Goal: Transaction & Acquisition: Obtain resource

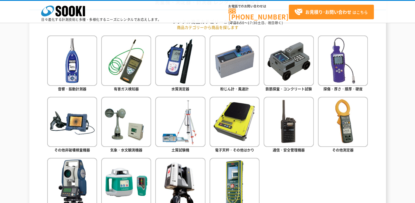
scroll to position [274, 0]
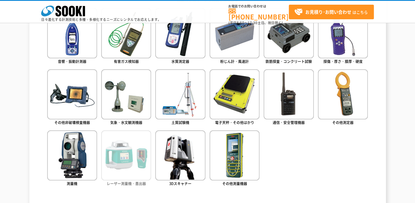
click at [131, 149] on img at bounding box center [126, 155] width 50 height 50
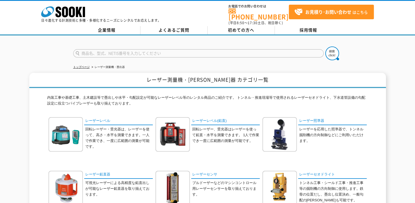
scroll to position [27, 0]
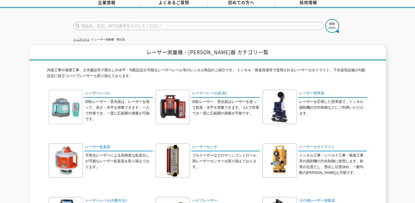
click at [69, 110] on img at bounding box center [66, 106] width 34 height 34
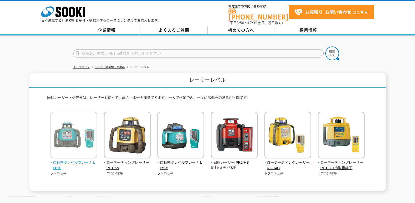
click at [67, 135] on img at bounding box center [73, 135] width 47 height 48
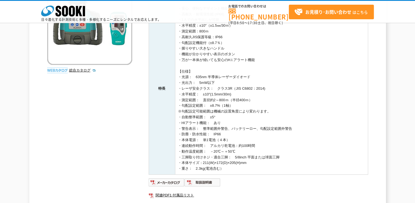
scroll to position [110, 0]
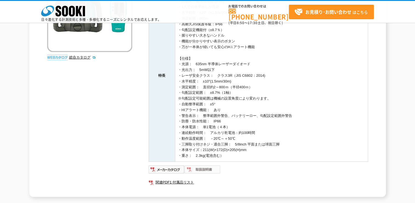
click at [208, 168] on img at bounding box center [203, 169] width 36 height 9
